Goal: Task Accomplishment & Management: Use online tool/utility

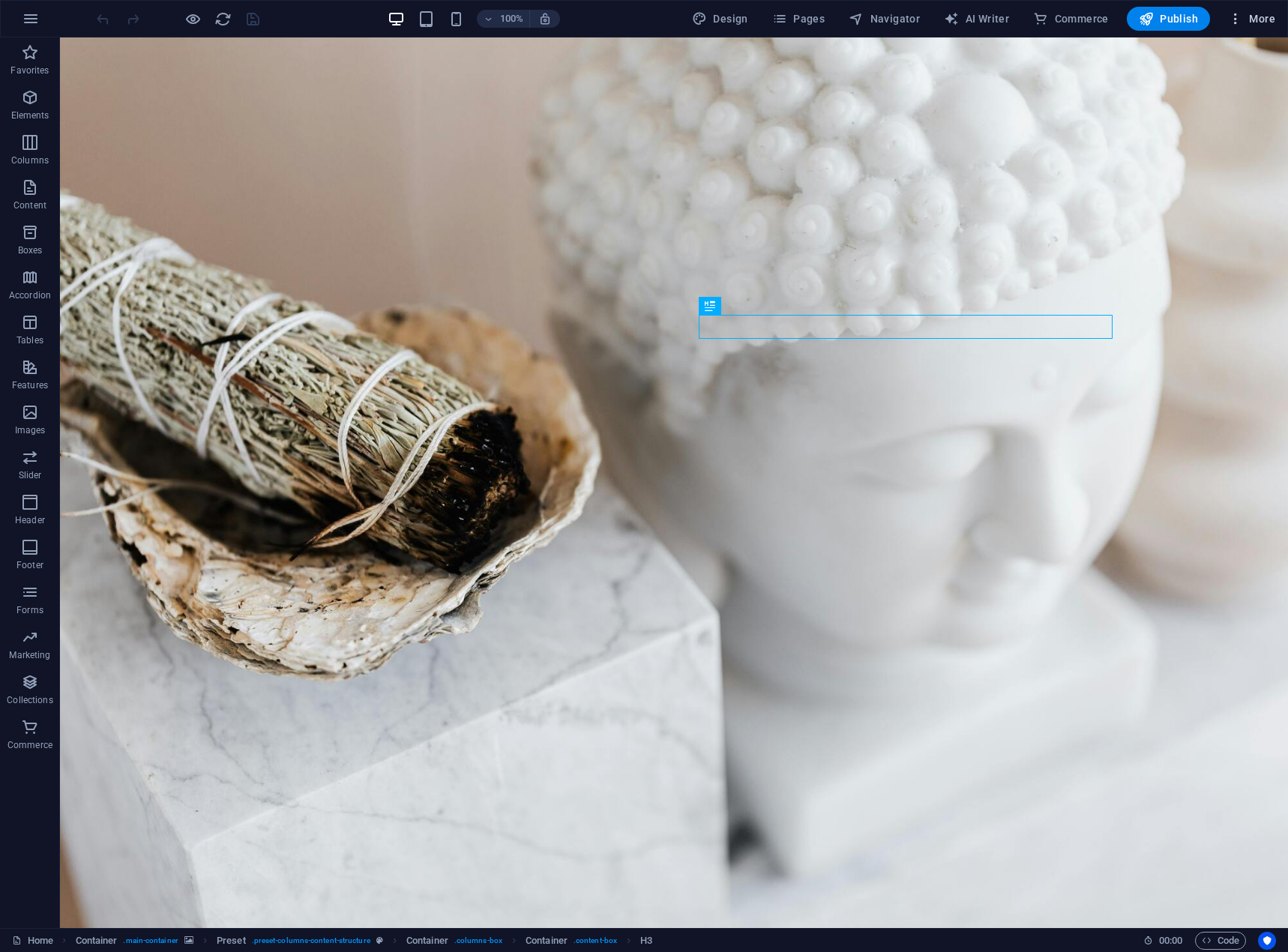
click at [1263, 22] on span "More" at bounding box center [1251, 19] width 47 height 15
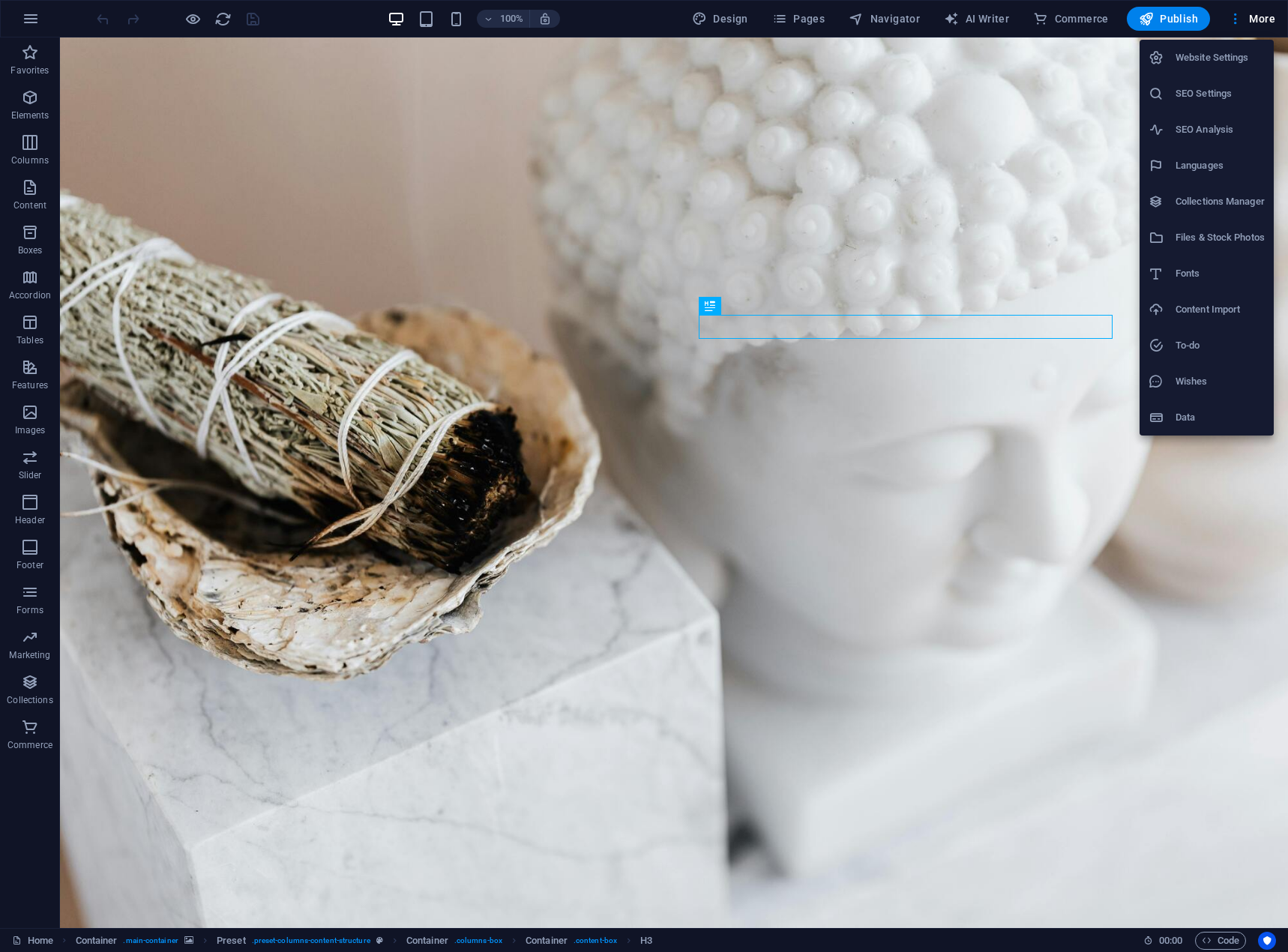
click at [1169, 10] on div at bounding box center [644, 476] width 1288 height 952
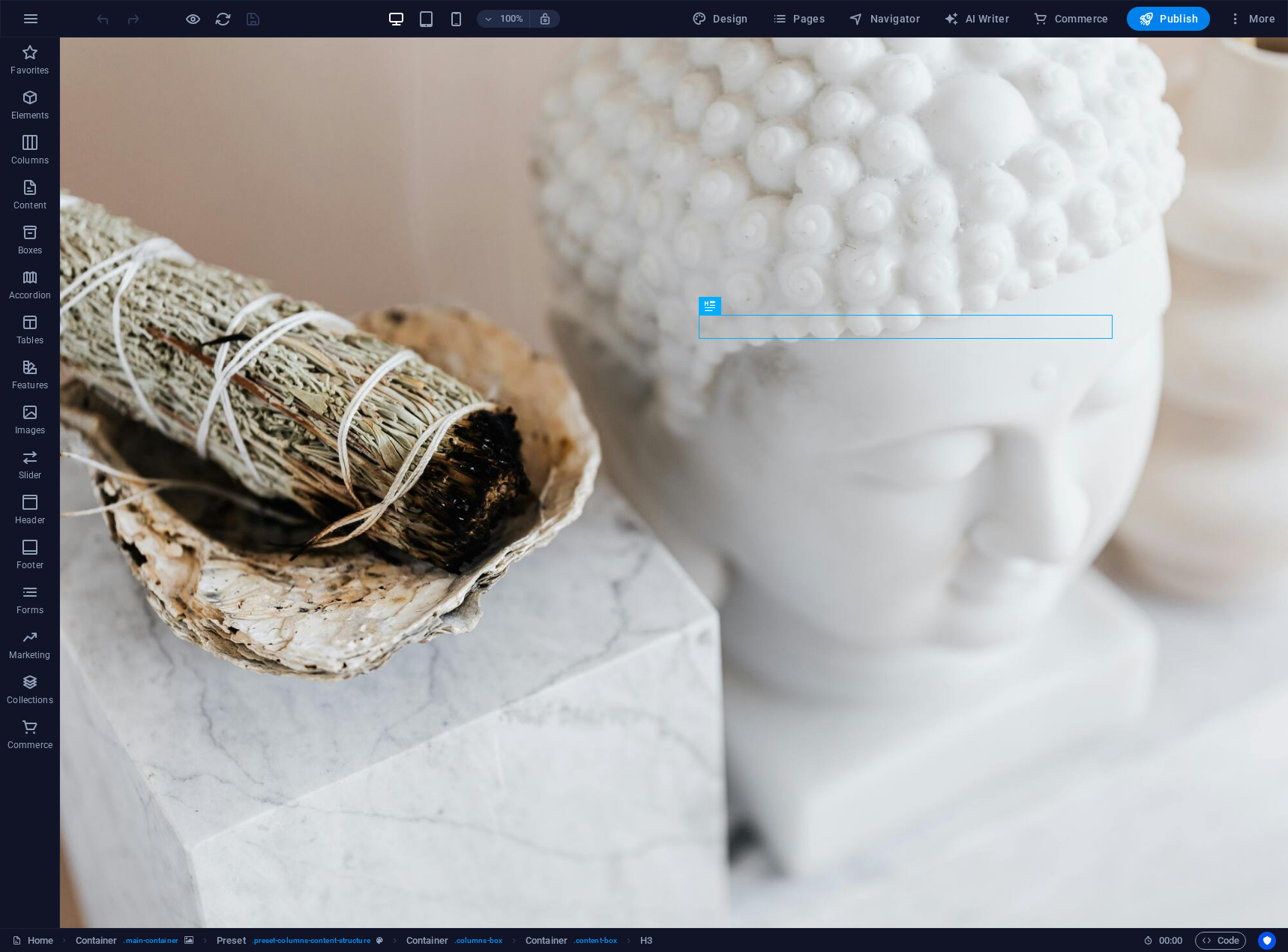
click at [1164, 17] on span "Publish" at bounding box center [1168, 19] width 59 height 15
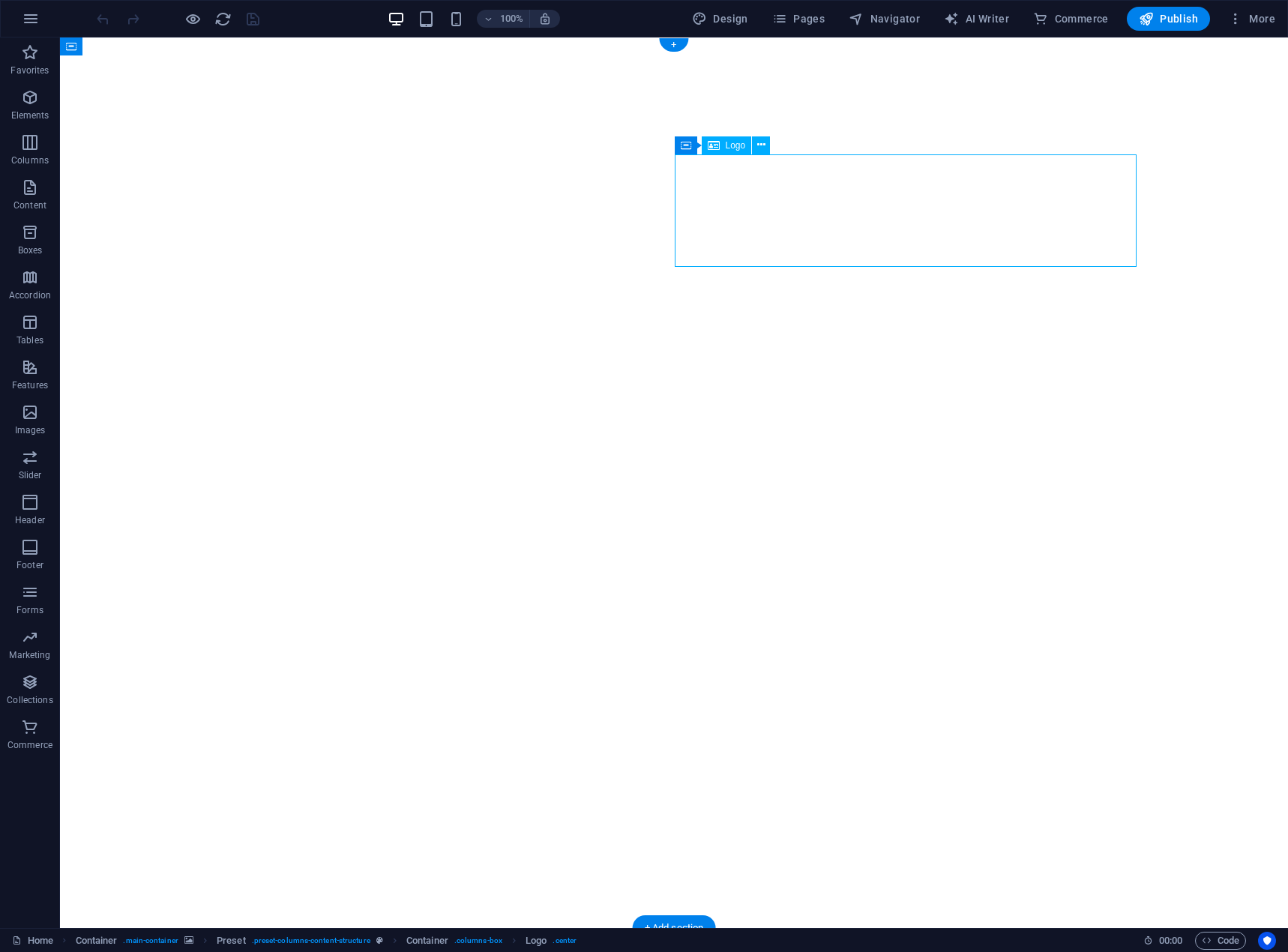
select select "px"
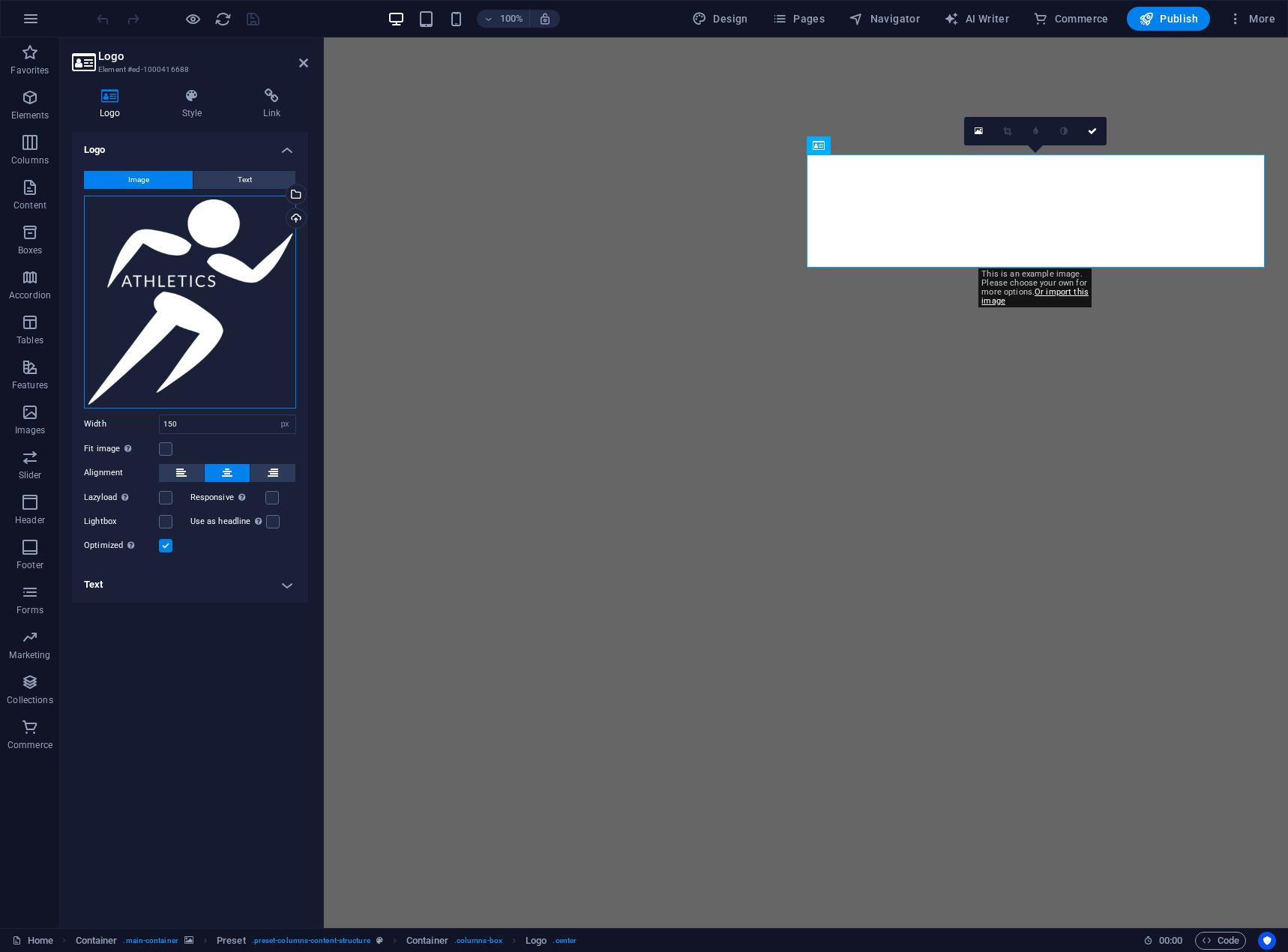
click at [149, 293] on div "Drag files here, click to choose files or select files from Files or our free s…" at bounding box center [190, 301] width 212 height 213
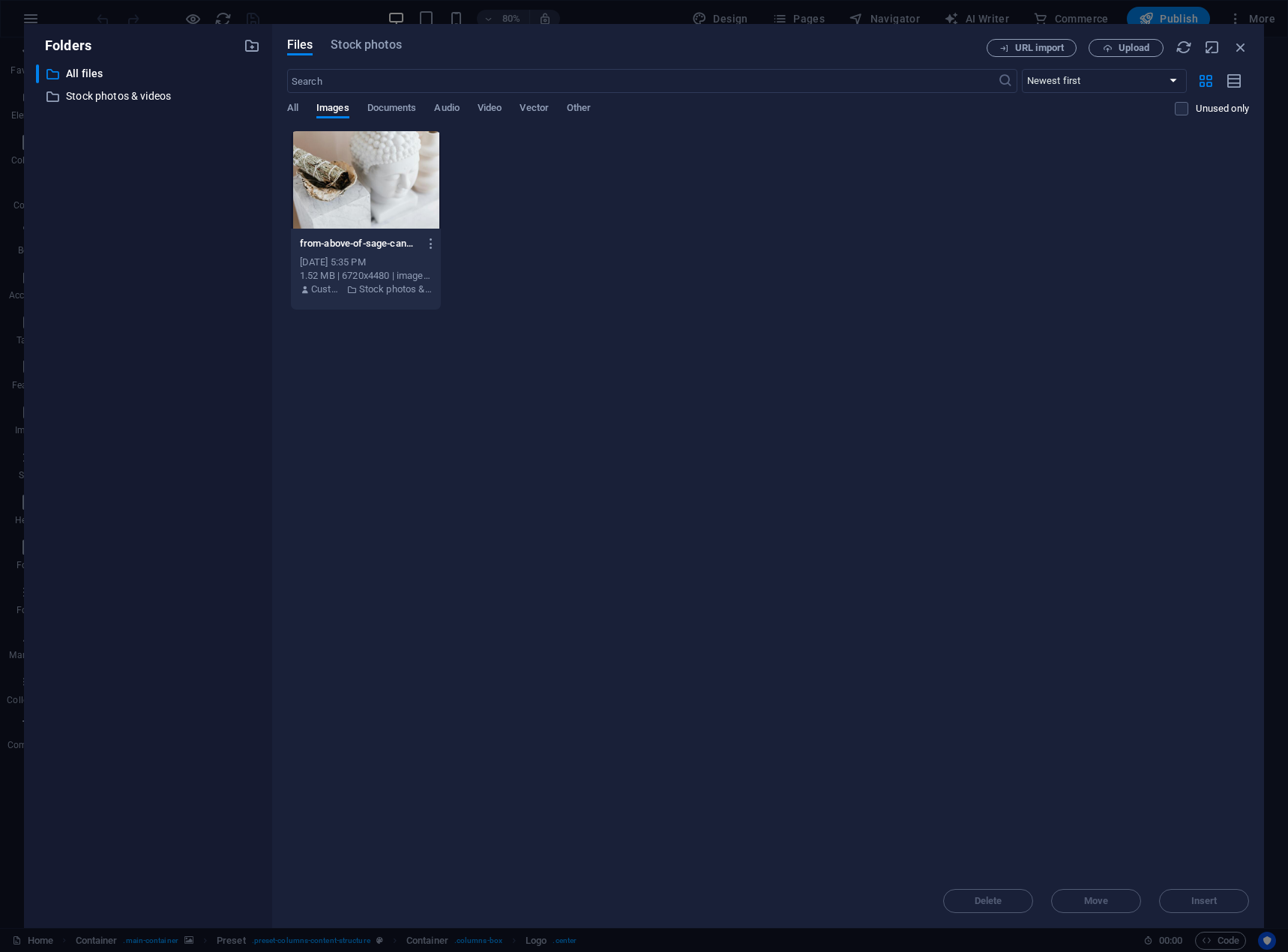
click at [386, 101] on div "​ Newest first Oldest first Name (A-Z) Name (Z-A) Size (0-9) Size (9-0) Resolut…" at bounding box center [768, 100] width 962 height 62
click at [401, 103] on span "Documents" at bounding box center [392, 110] width 50 height 21
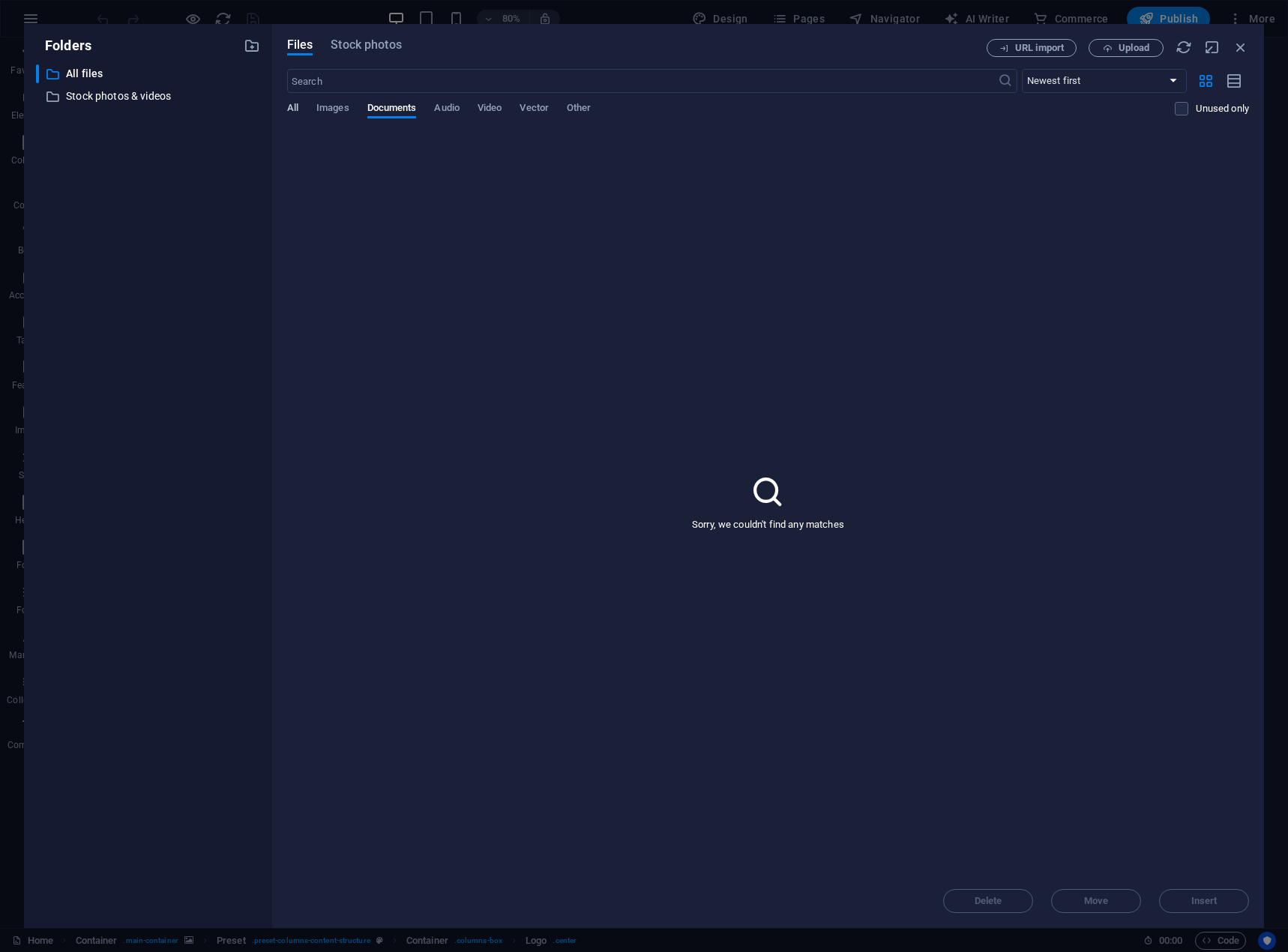
click at [291, 109] on span "All" at bounding box center [293, 110] width 11 height 21
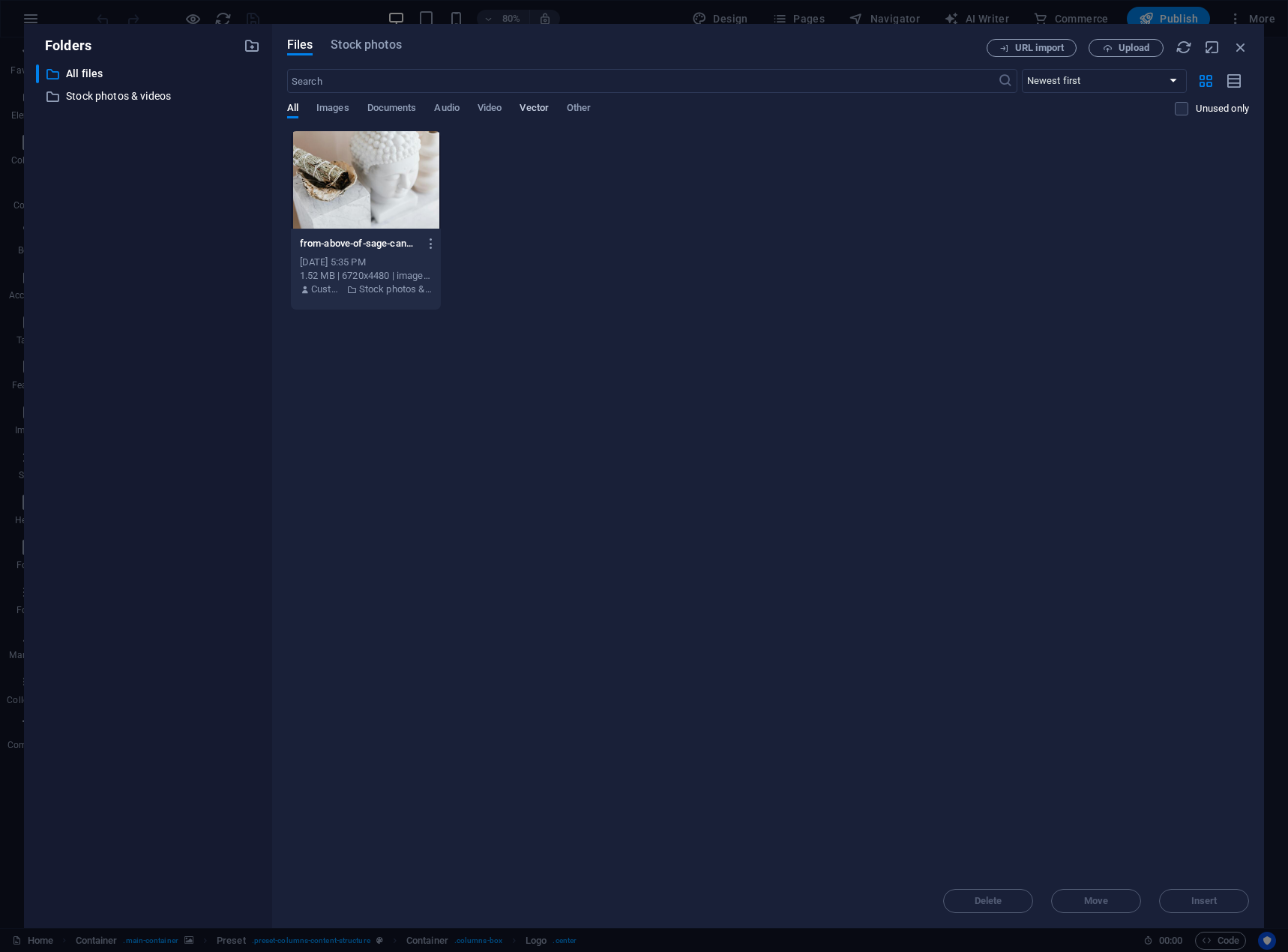
click at [531, 111] on span "Vector" at bounding box center [534, 110] width 29 height 21
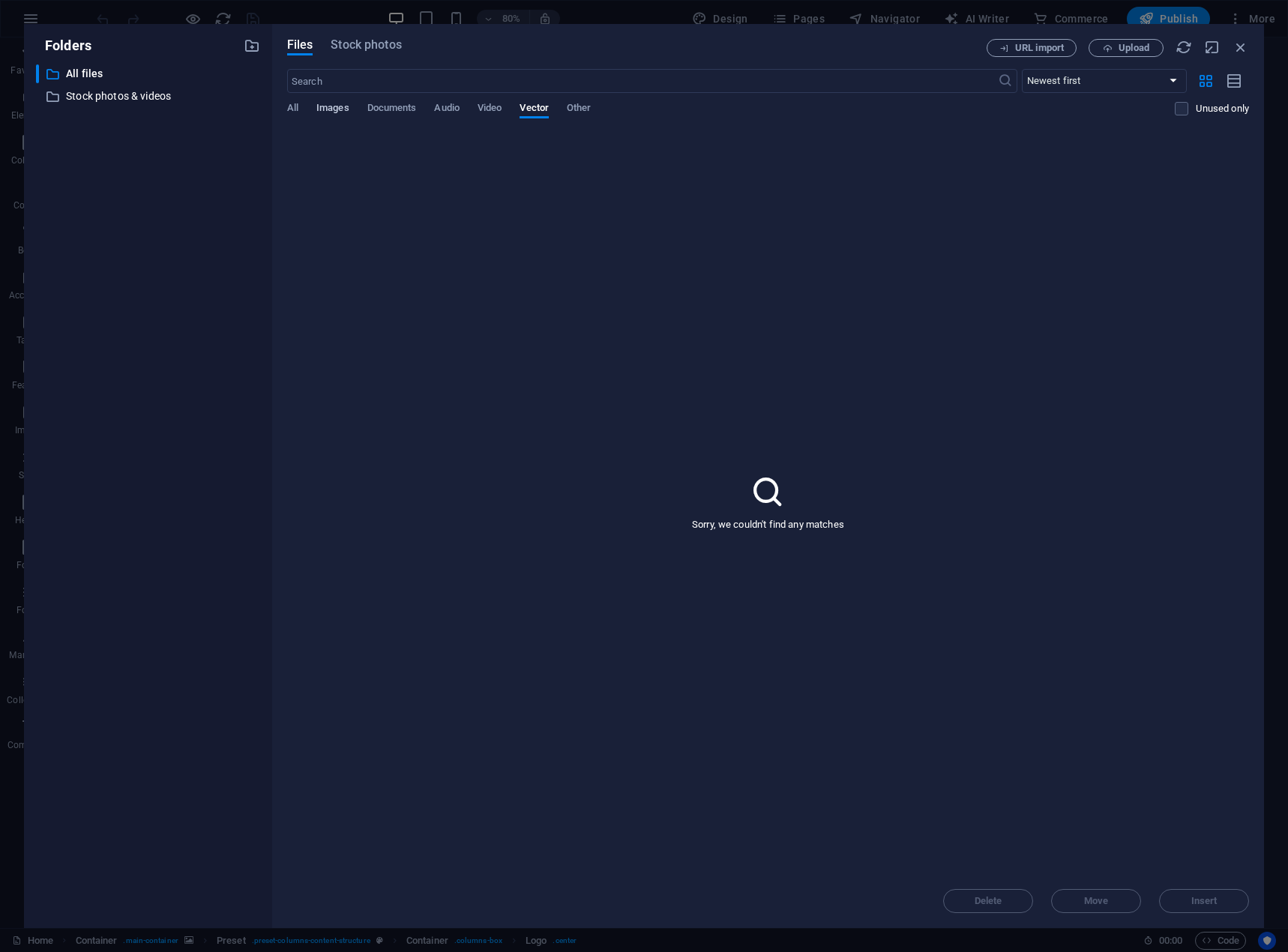
click at [317, 113] on span "Images" at bounding box center [332, 110] width 33 height 21
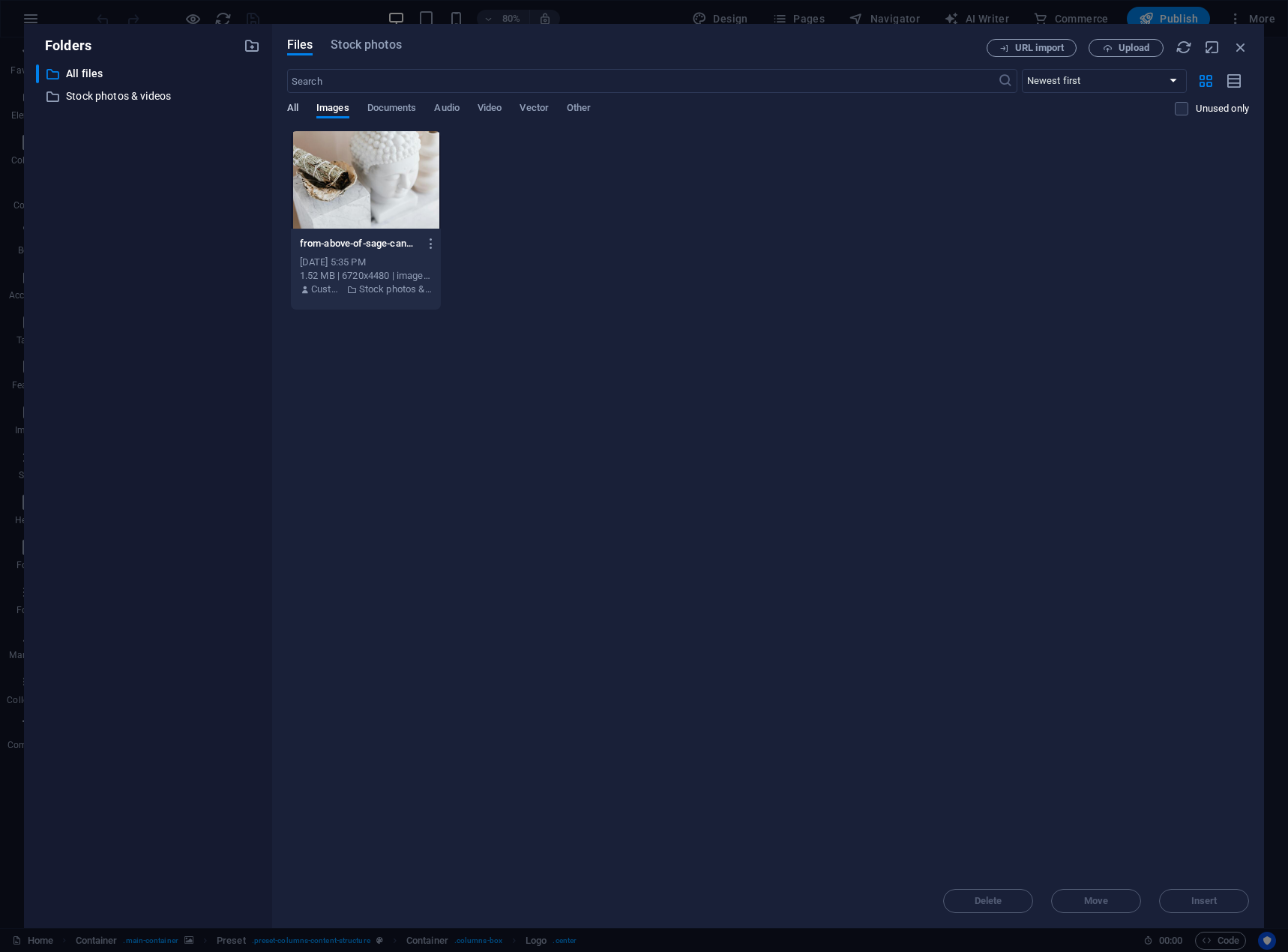
click at [293, 108] on span "All" at bounding box center [293, 110] width 11 height 21
click at [121, 97] on p "Stock photos & videos" at bounding box center [149, 95] width 166 height 17
click at [1237, 50] on icon "button" at bounding box center [1240, 47] width 17 height 17
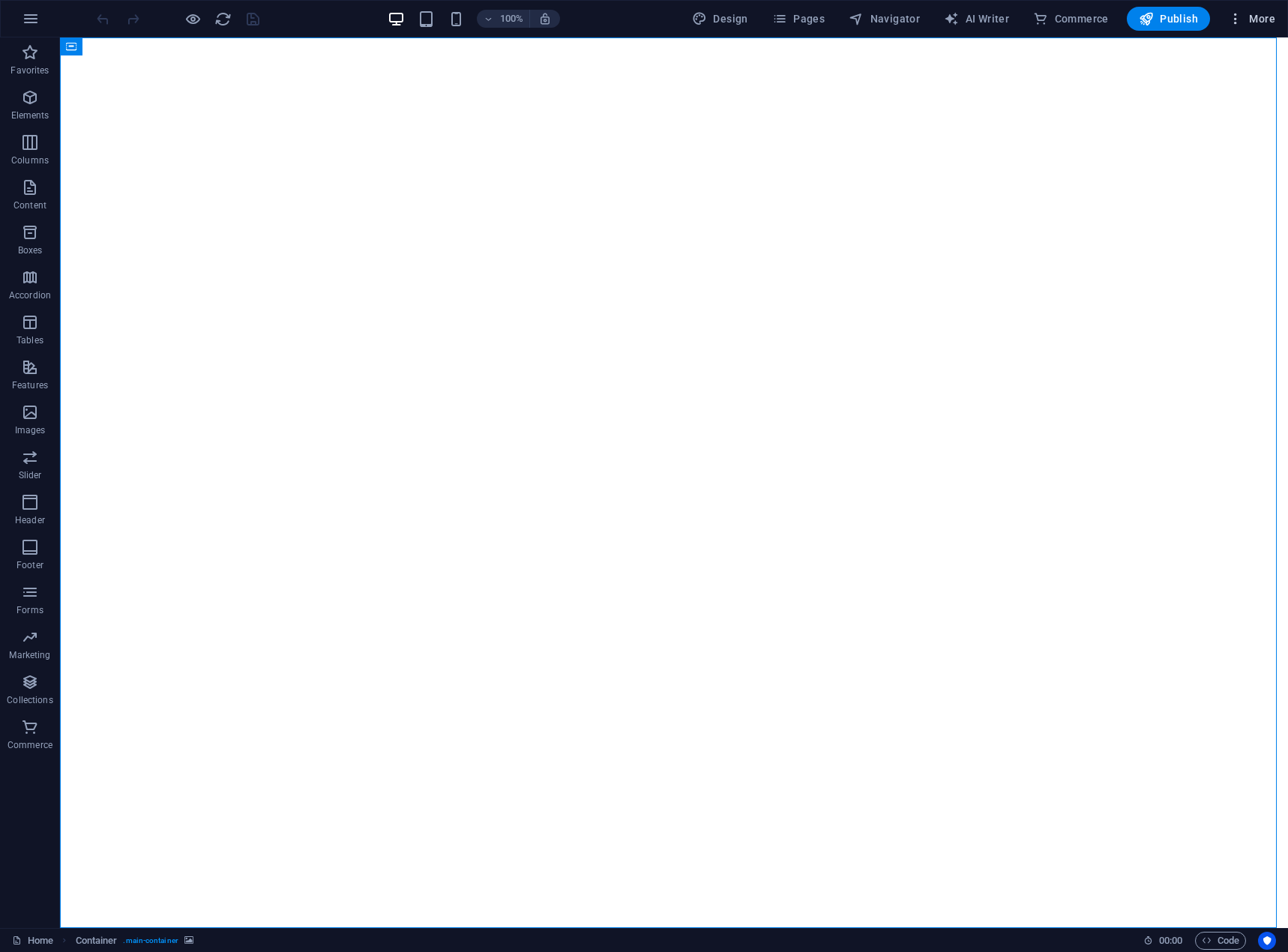
click at [1272, 17] on span "More" at bounding box center [1251, 19] width 47 height 15
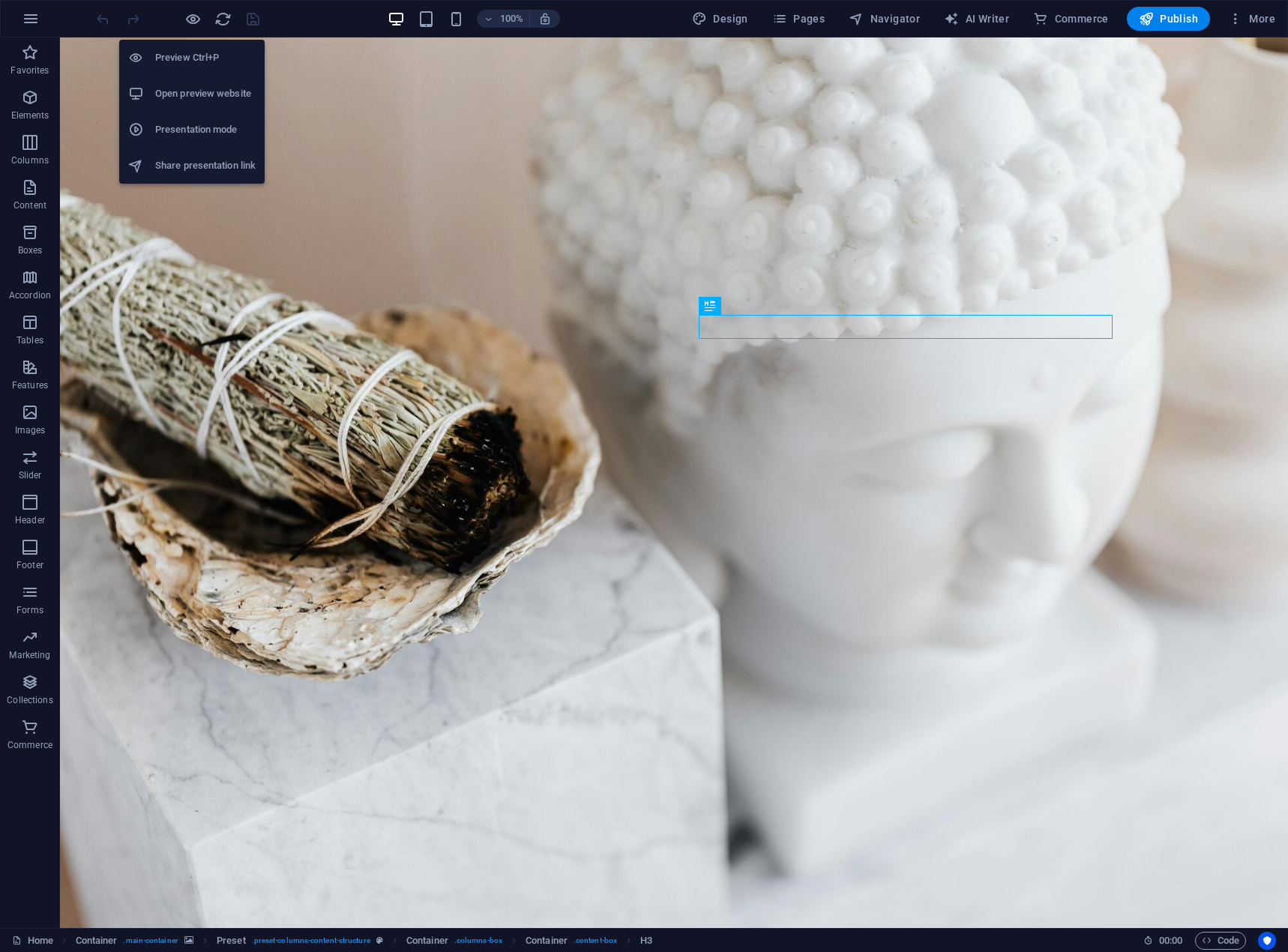
click at [188, 103] on li "Open preview website" at bounding box center [192, 94] width 145 height 36
